Goal: Task Accomplishment & Management: Use online tool/utility

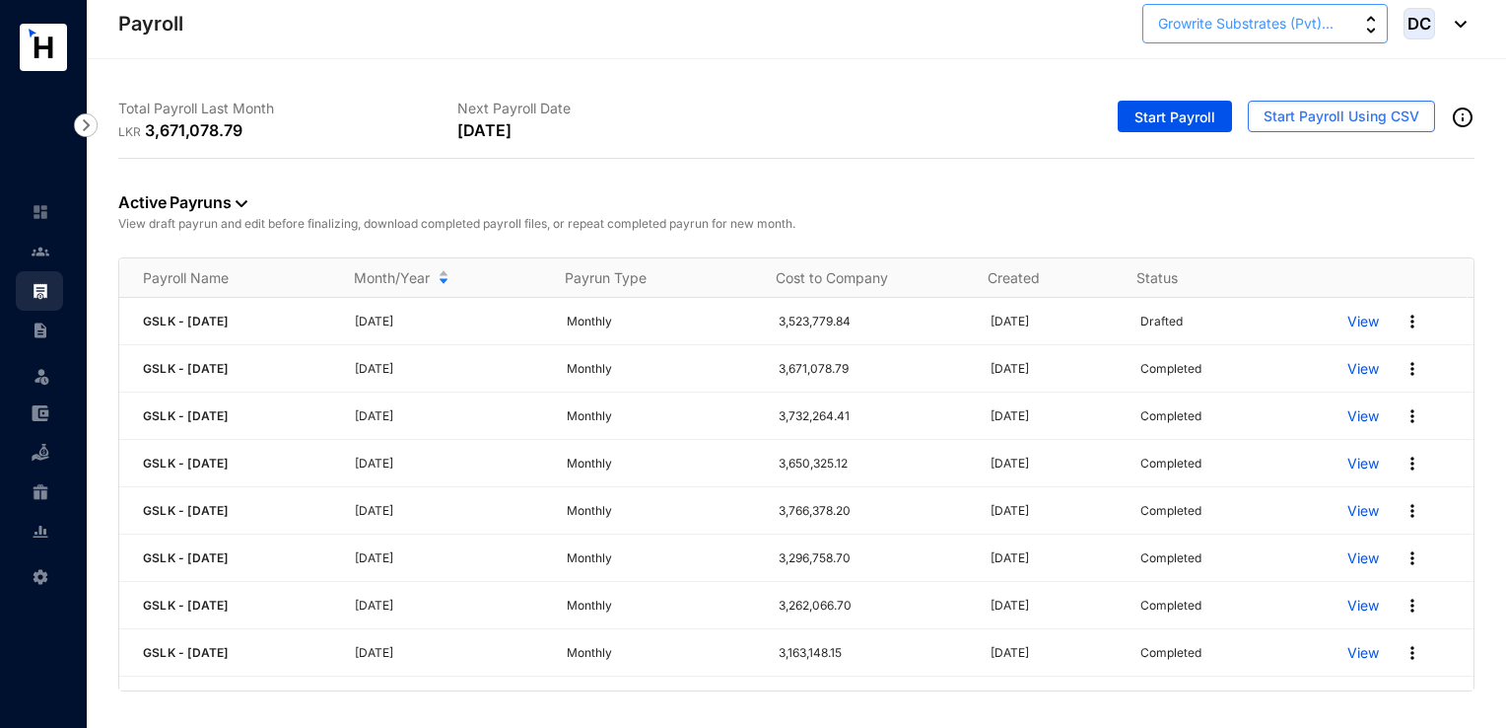
click at [1294, 26] on span "Growrite Substrates (Pvt)..." at bounding box center [1245, 24] width 175 height 22
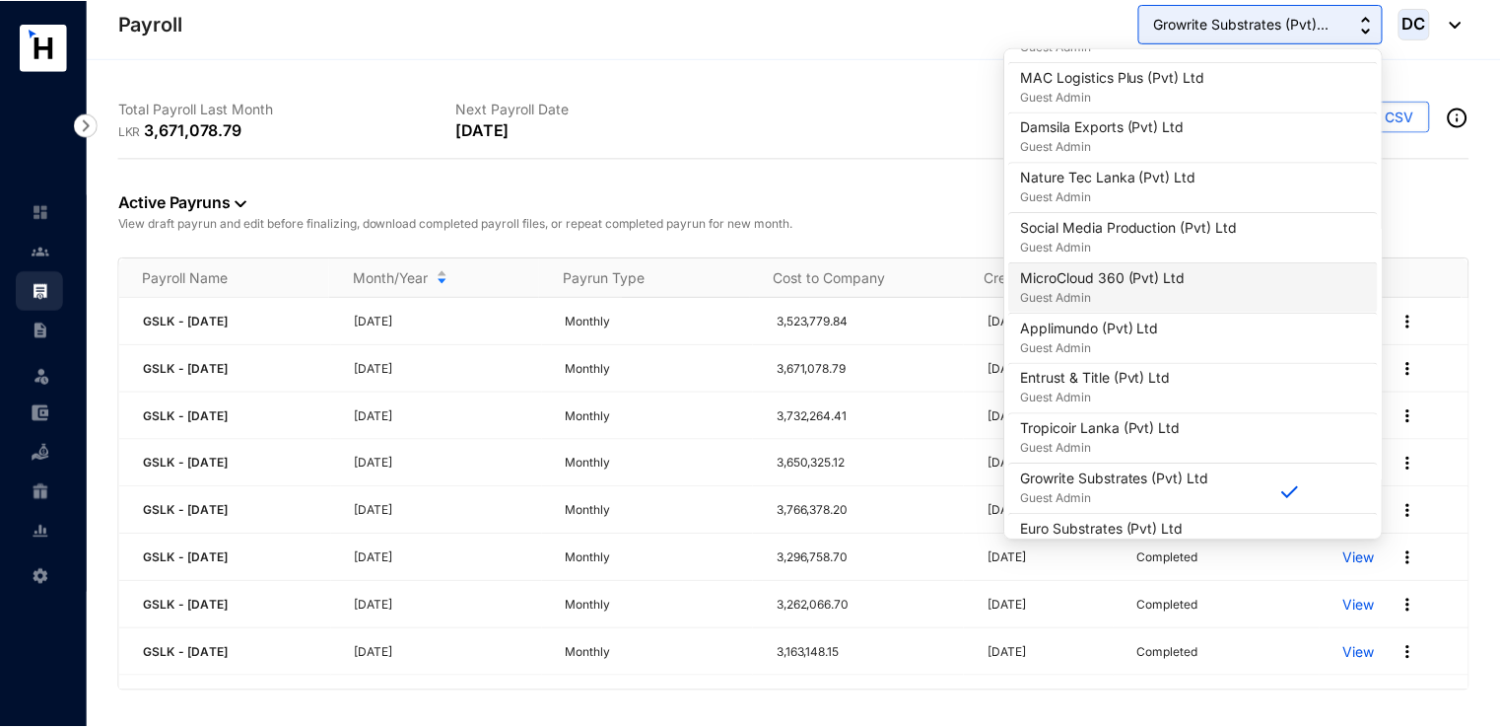
scroll to position [690, 0]
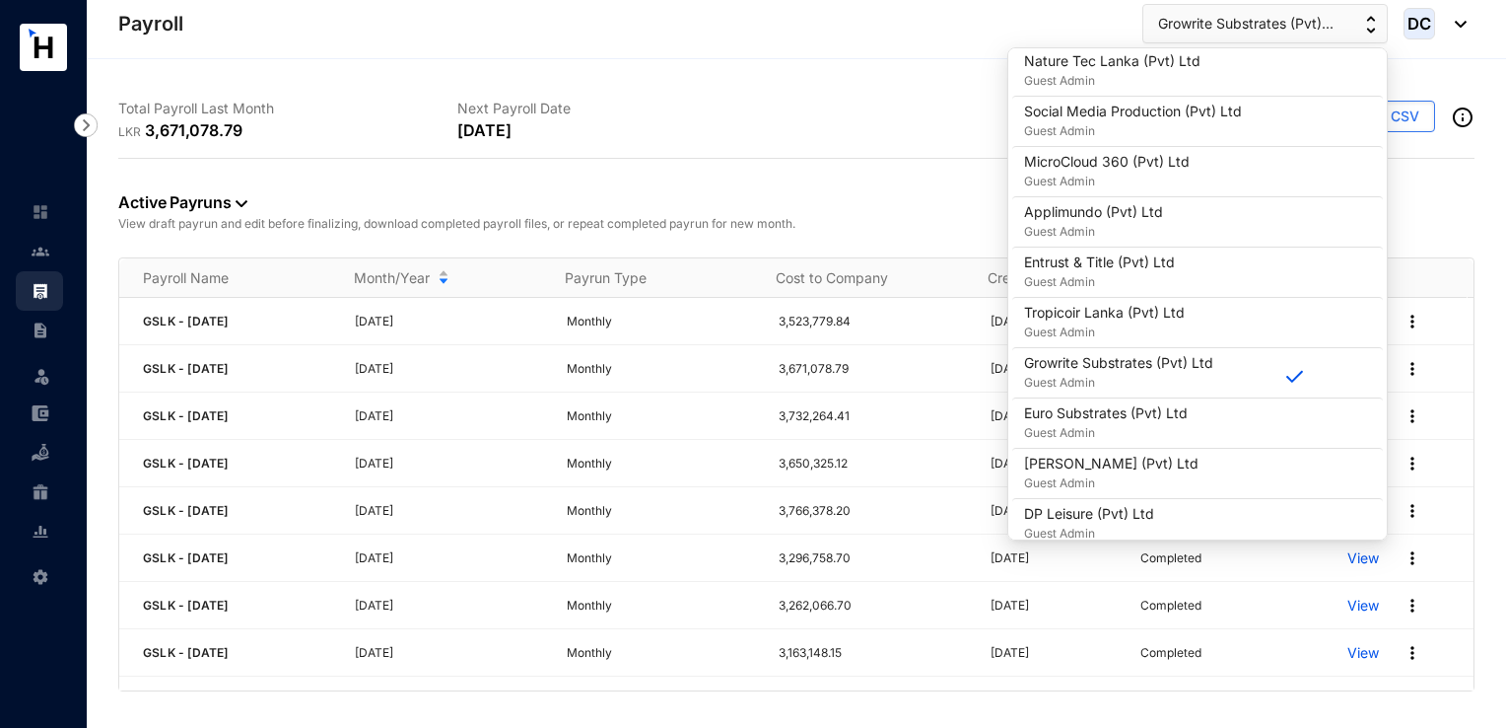
click at [914, 120] on div "Start Payroll Start Payroll Using CSV" at bounding box center [1136, 120] width 678 height 75
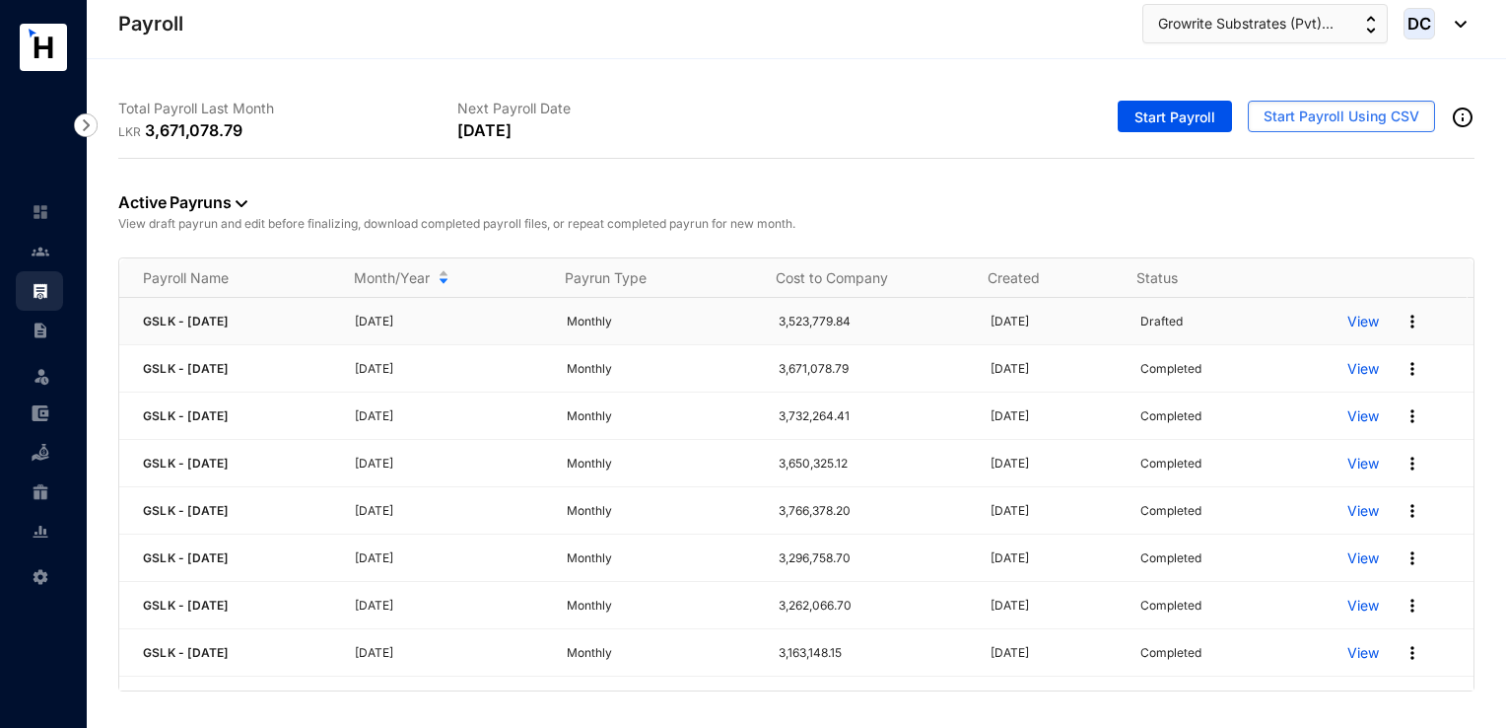
click at [1352, 321] on p "View" at bounding box center [1364, 322] width 32 height 20
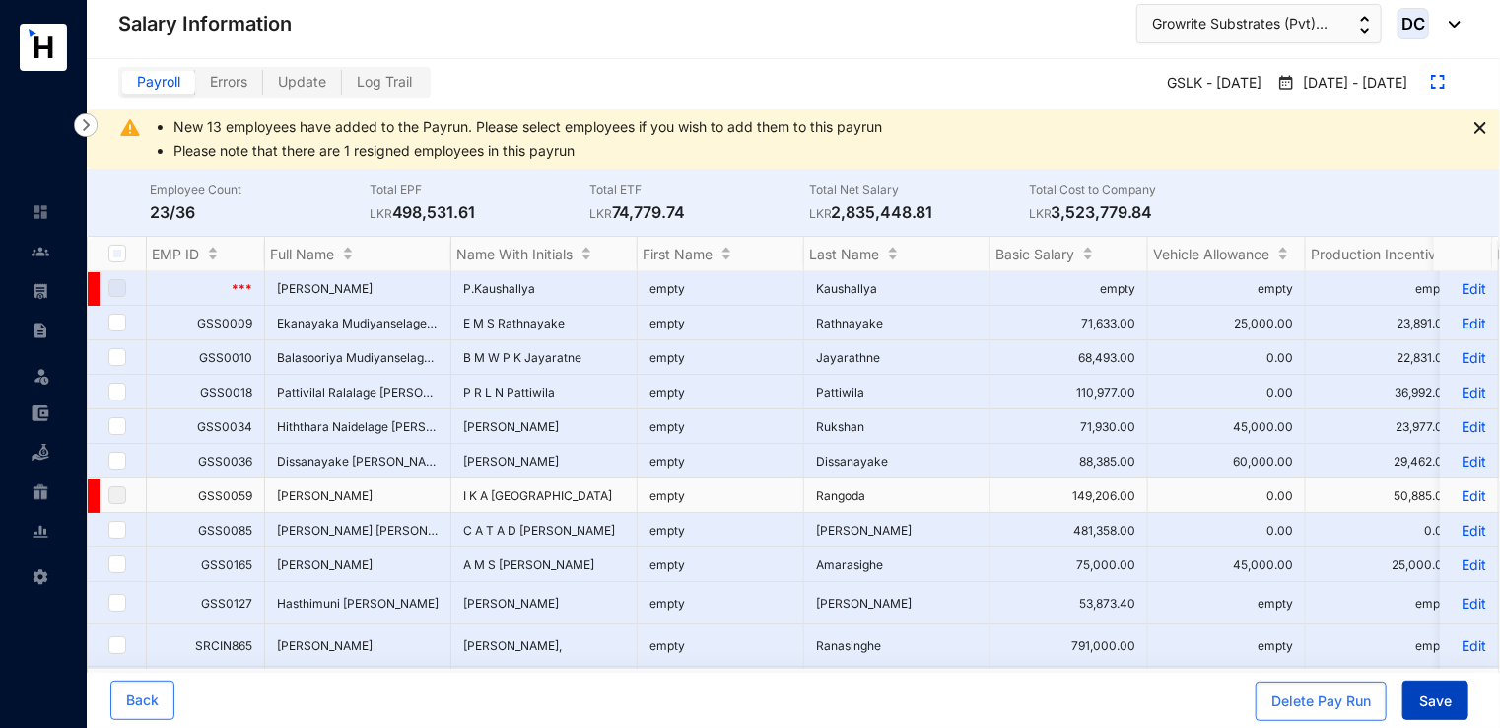
click at [1439, 702] on span "Save" at bounding box center [1436, 701] width 33 height 20
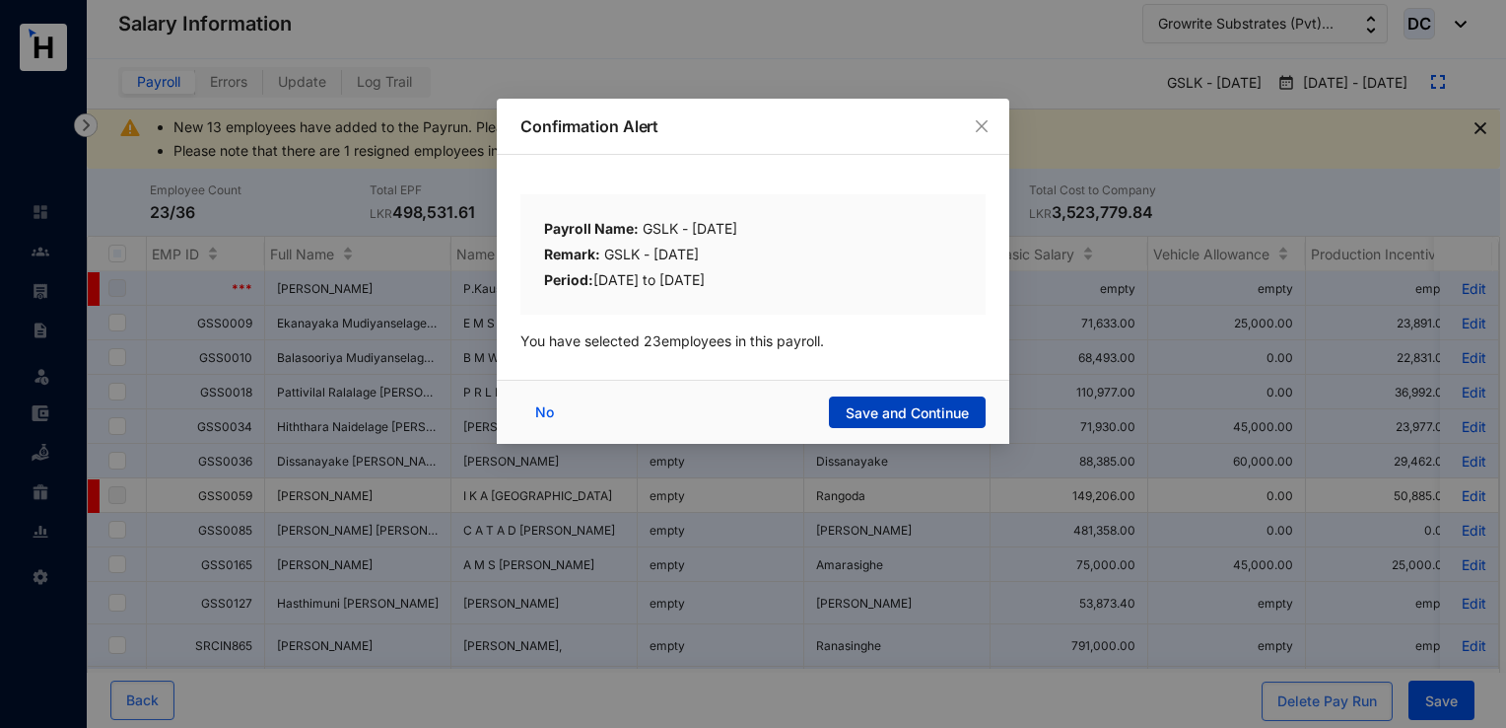
click at [925, 422] on span "Save and Continue" at bounding box center [907, 413] width 123 height 20
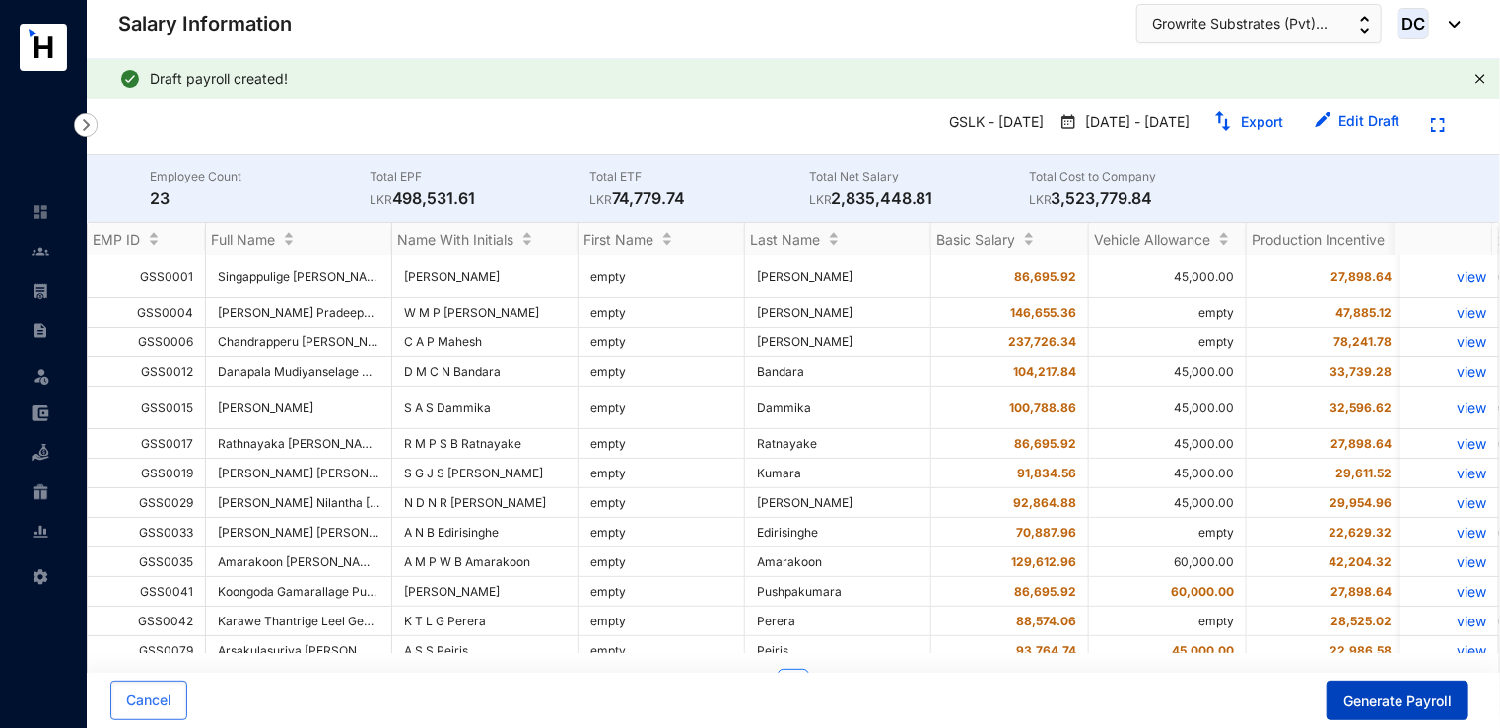
click at [1378, 698] on span "Generate Payroll" at bounding box center [1398, 701] width 108 height 20
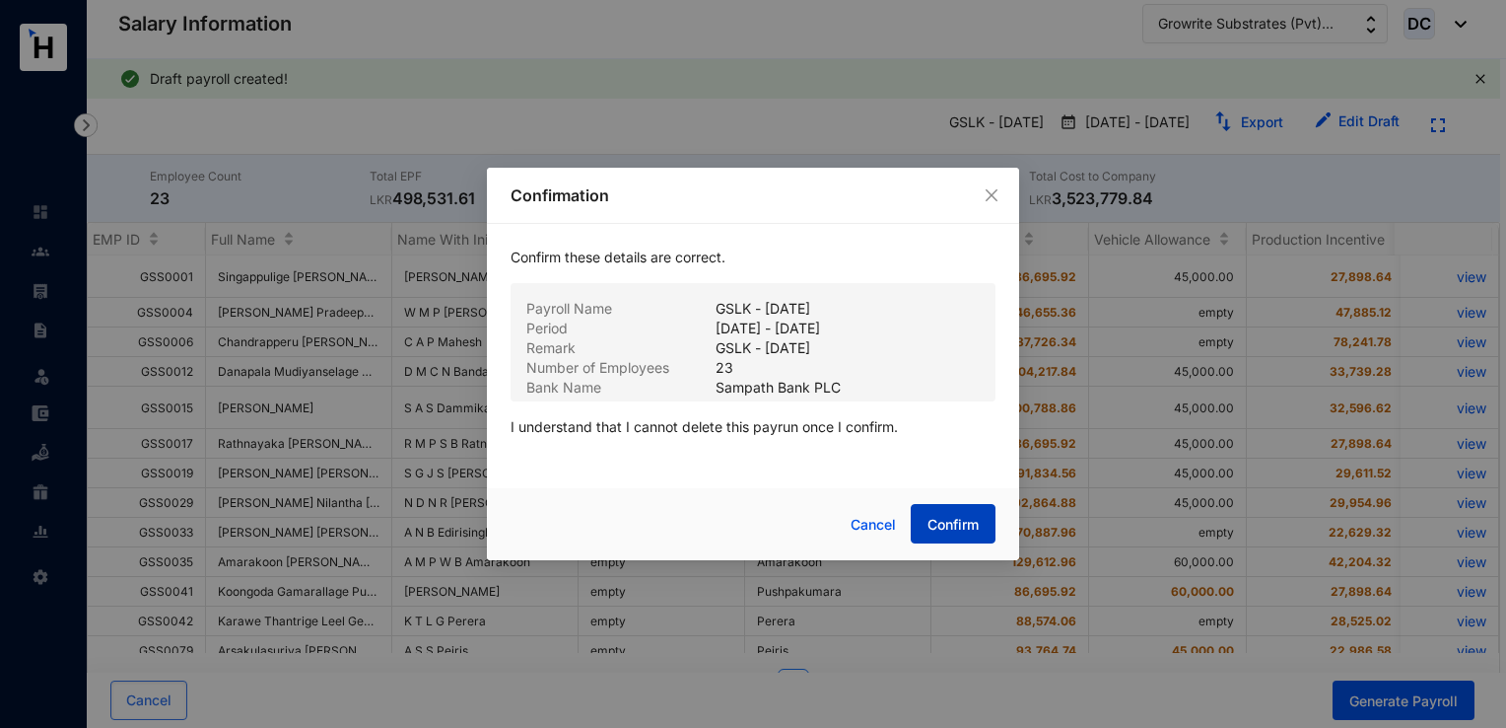
click at [937, 524] on span "Confirm" at bounding box center [953, 525] width 51 height 20
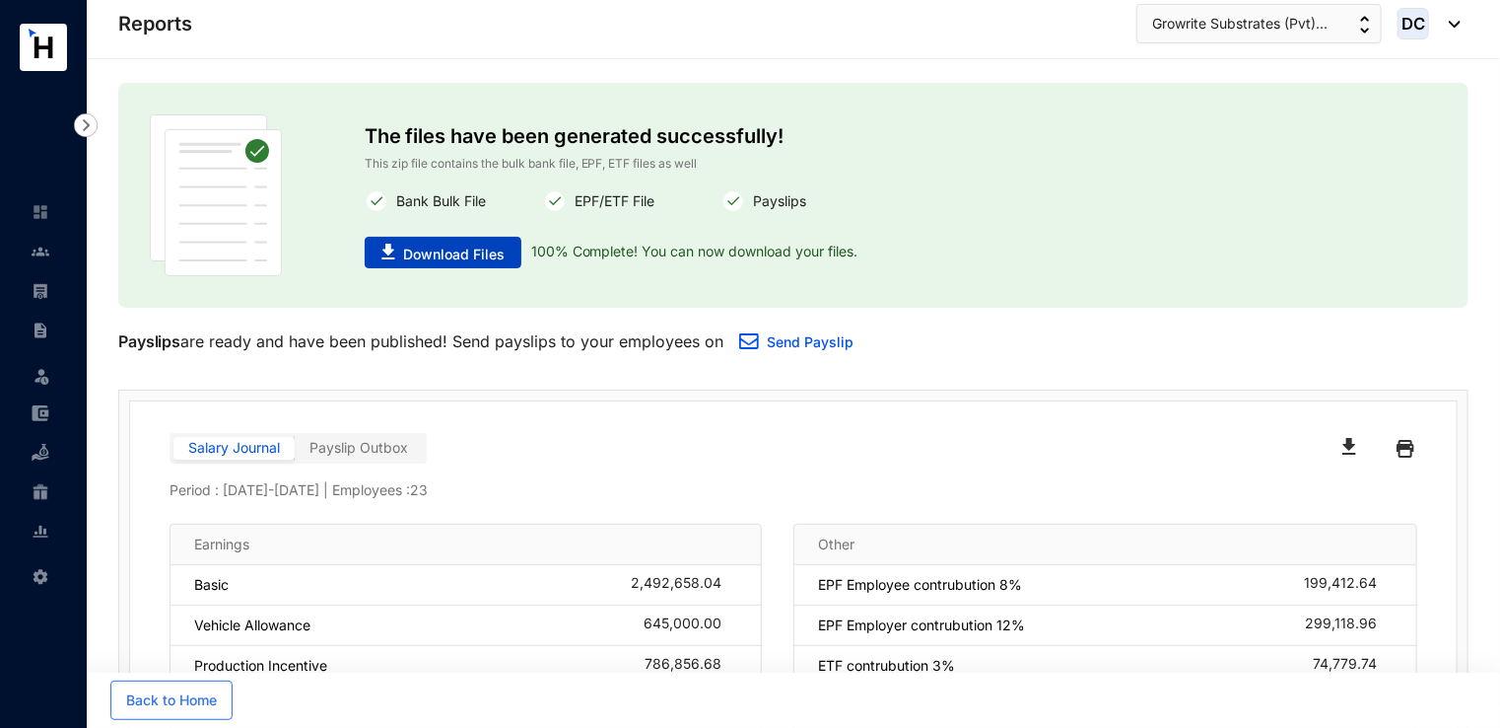
click at [499, 253] on span "Download Files" at bounding box center [454, 254] width 102 height 20
click at [1439, 69] on div "The files have been generated successfully! This zip file contains the bulk ban…" at bounding box center [794, 479] width 1414 height 840
click at [1372, 22] on button "Growrite Substrates (Pvt)..." at bounding box center [1259, 23] width 245 height 39
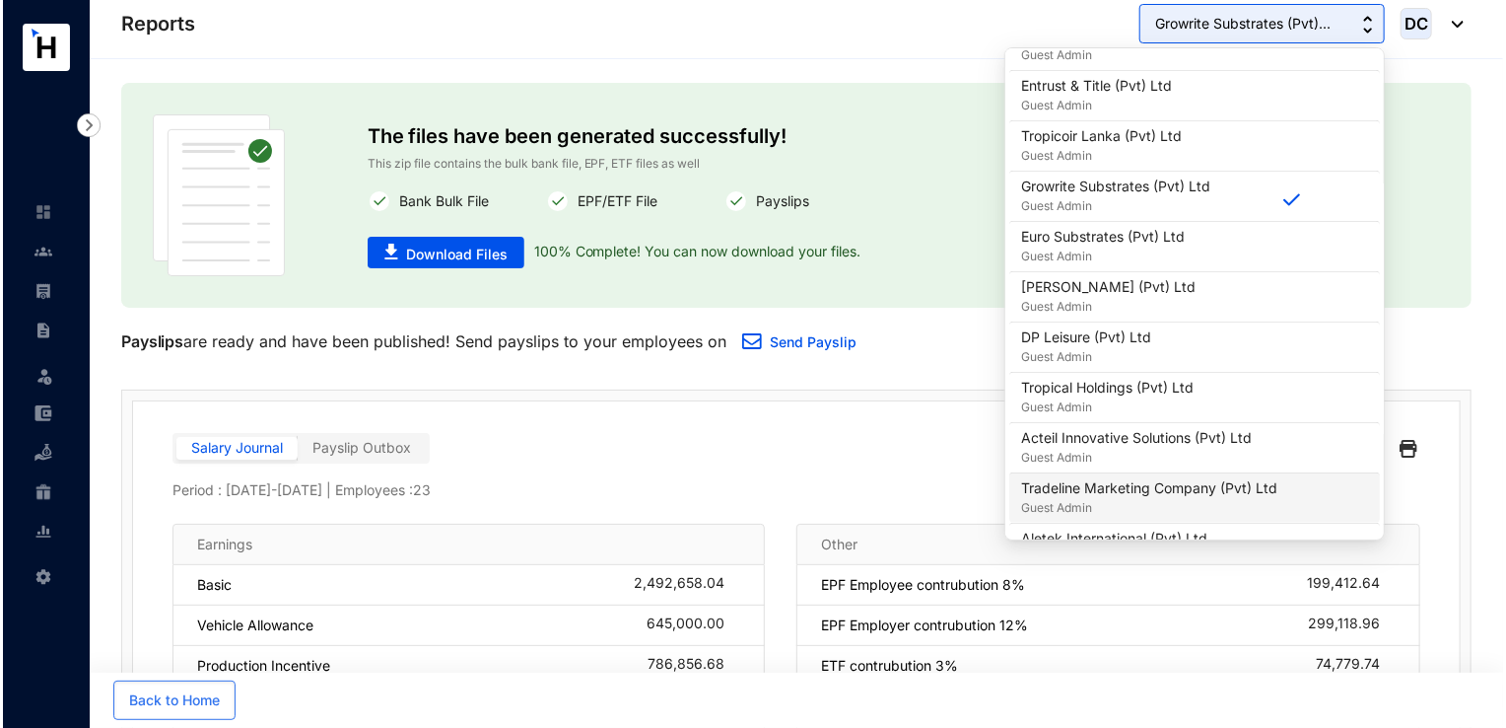
scroll to position [789, 0]
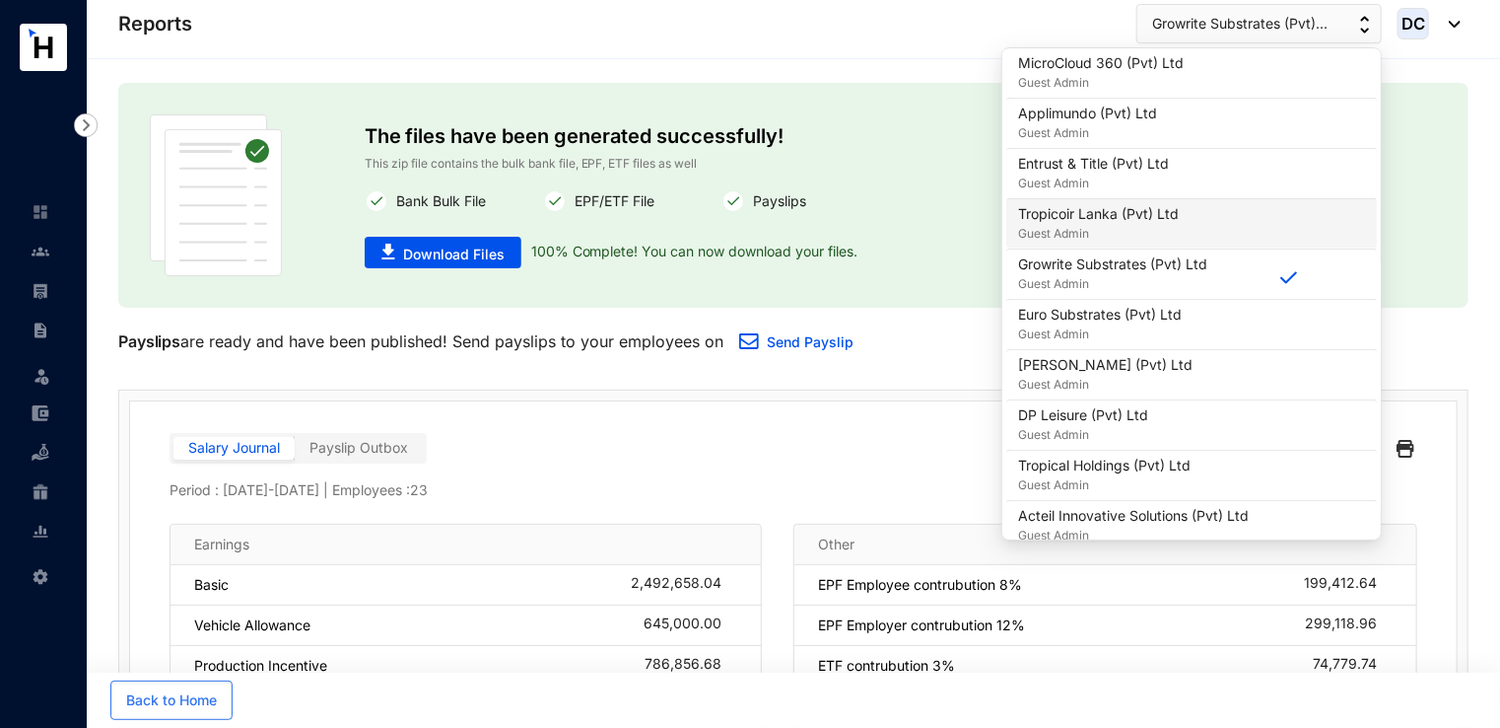
click at [1108, 219] on p "Tropicoir Lanka (Pvt) Ltd" at bounding box center [1098, 214] width 161 height 20
